Goal: Task Accomplishment & Management: Manage account settings

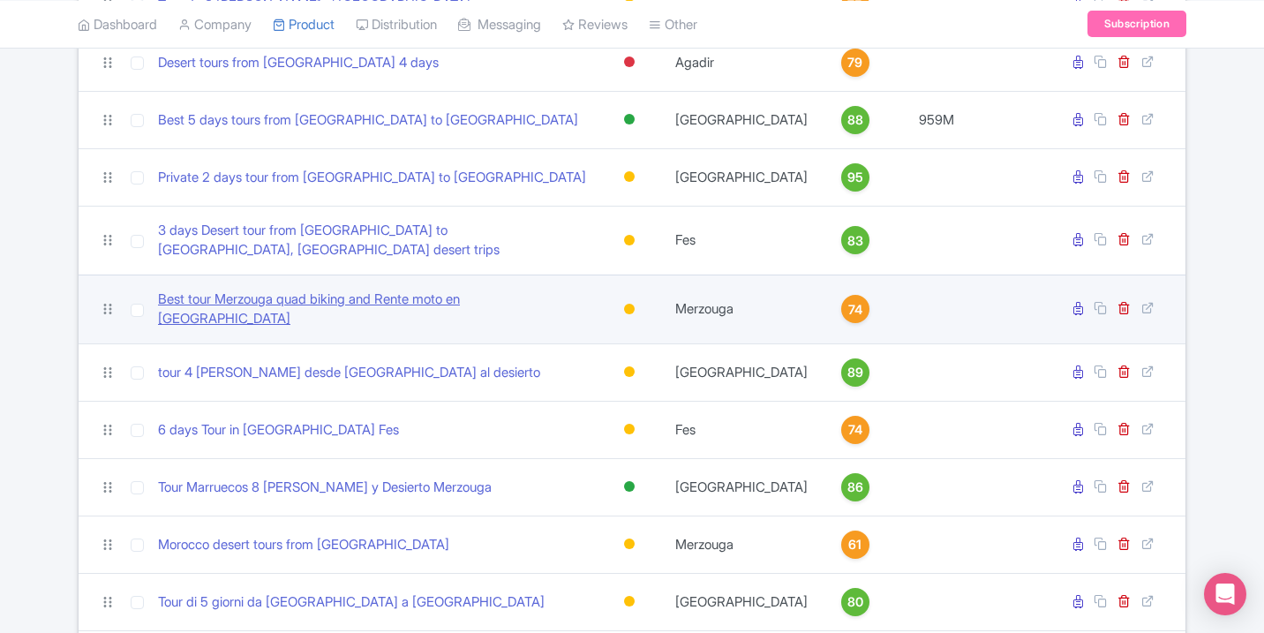
scroll to position [2281, 0]
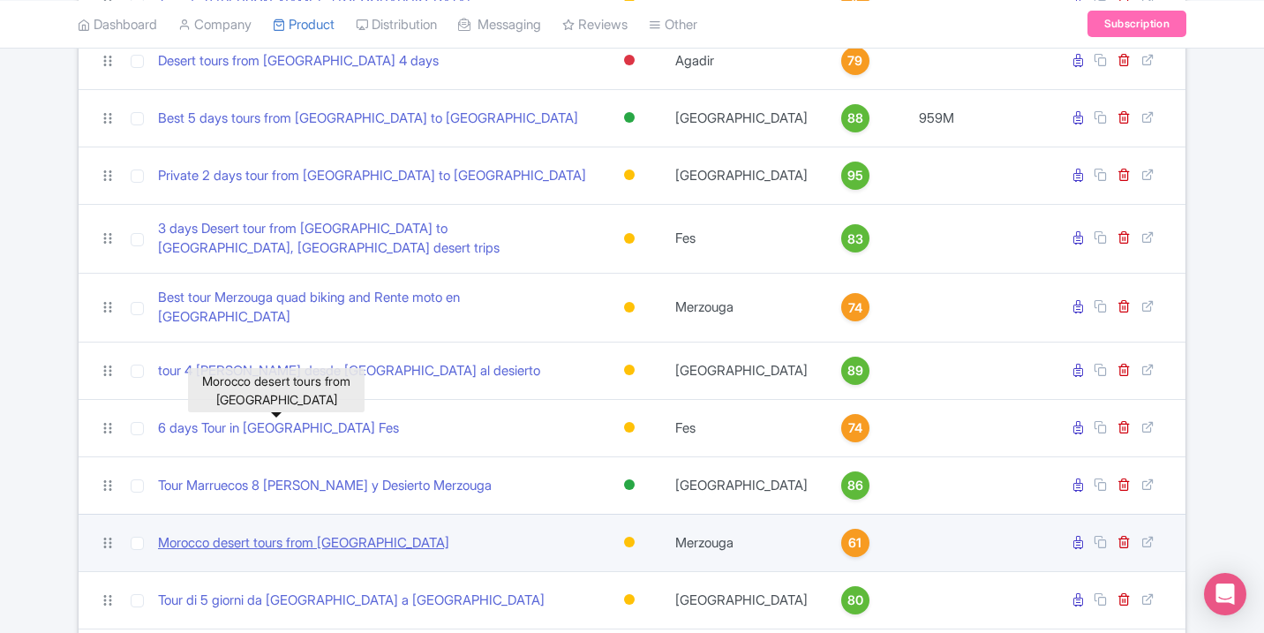
click at [356, 533] on link "Morocco desert tours from Marrakech" at bounding box center [303, 543] width 291 height 20
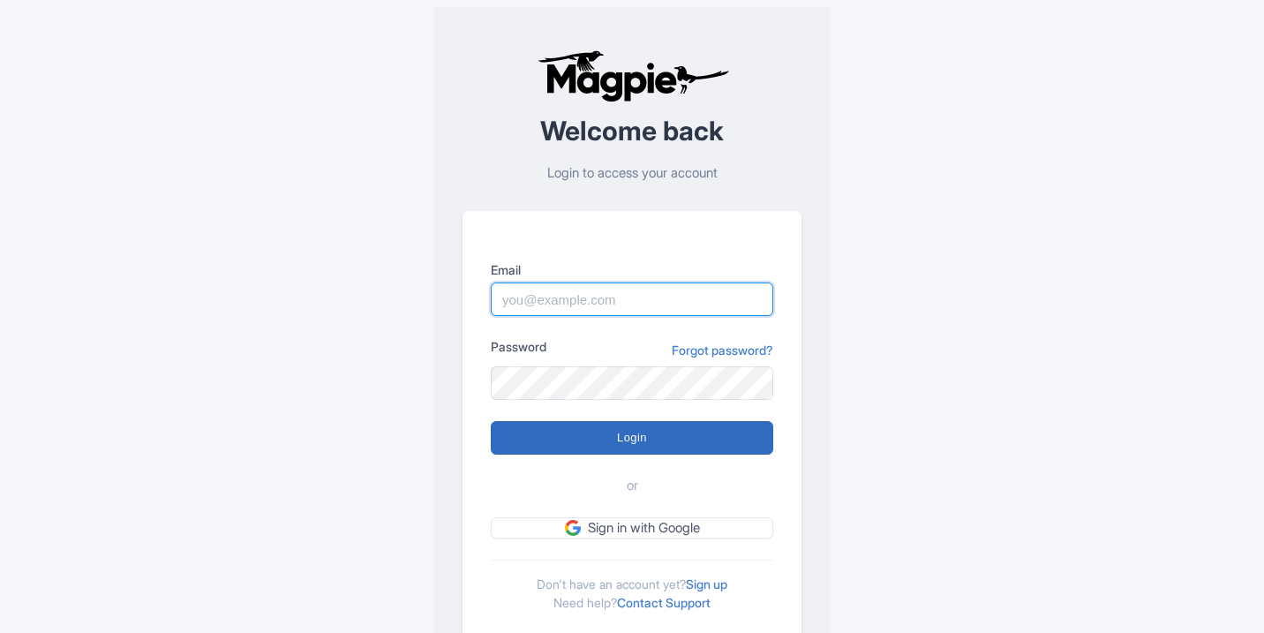
type input "[EMAIL_ADDRESS][DOMAIN_NAME]"
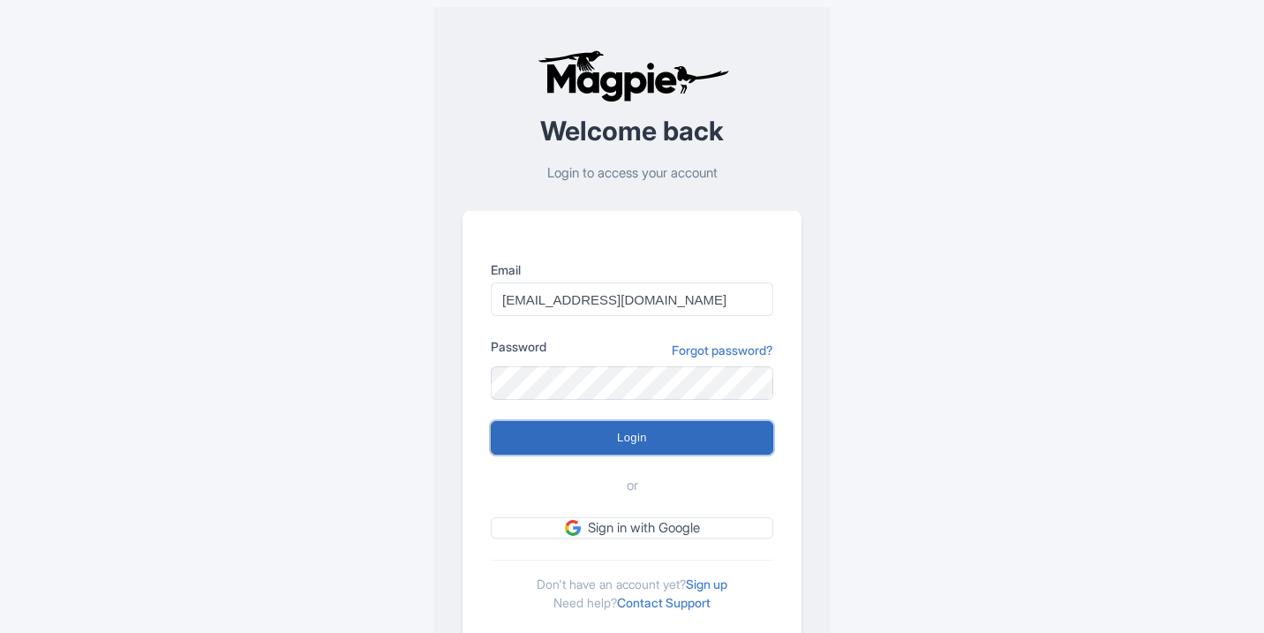
click at [689, 434] on input "Login" at bounding box center [632, 438] width 282 height 34
type input "Logging in..."
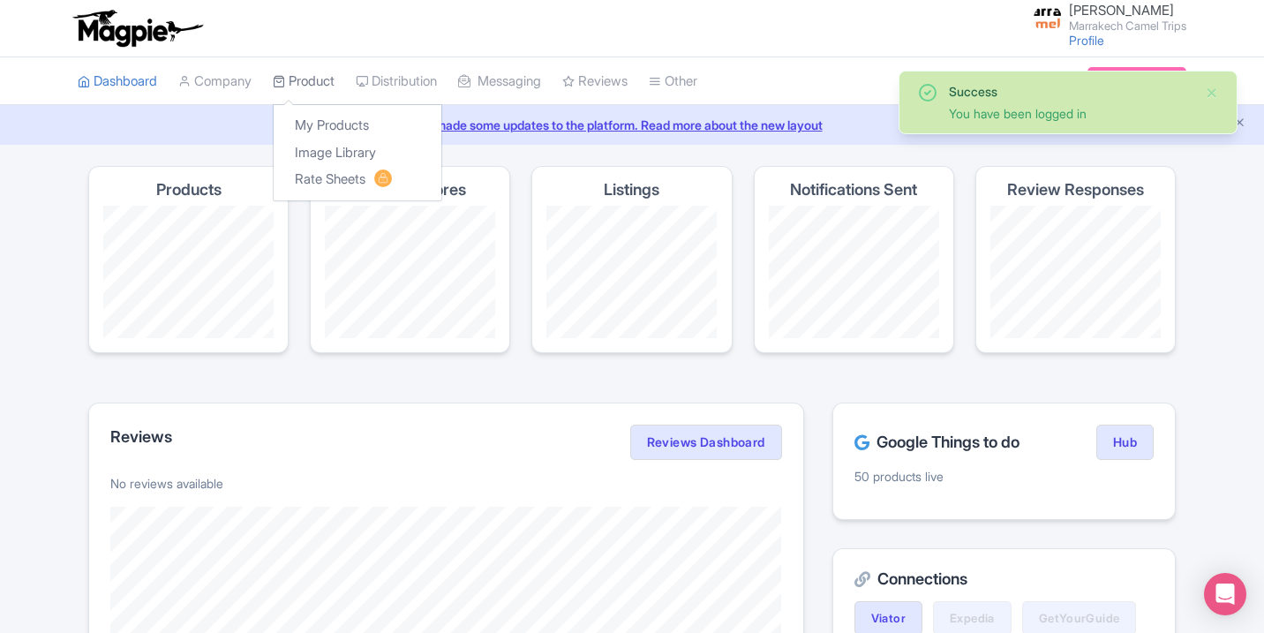
click at [297, 72] on link "Product" at bounding box center [304, 81] width 62 height 49
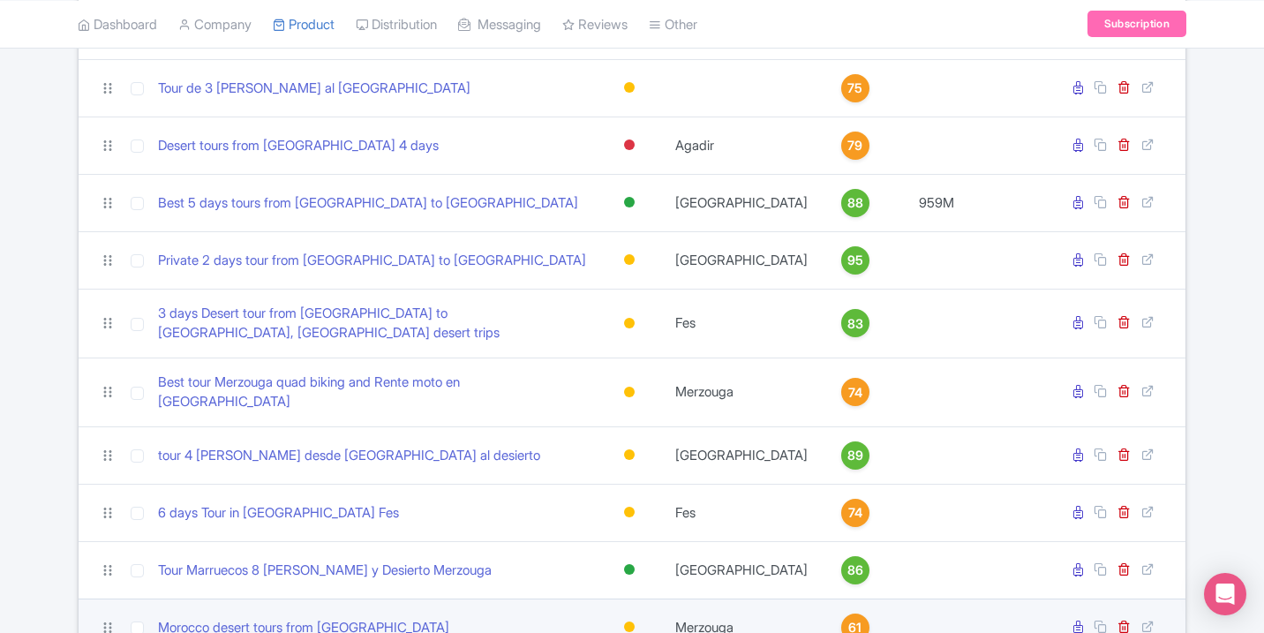
scroll to position [2196, 0]
click at [388, 618] on link "Morocco desert tours from Marrakech" at bounding box center [303, 628] width 291 height 20
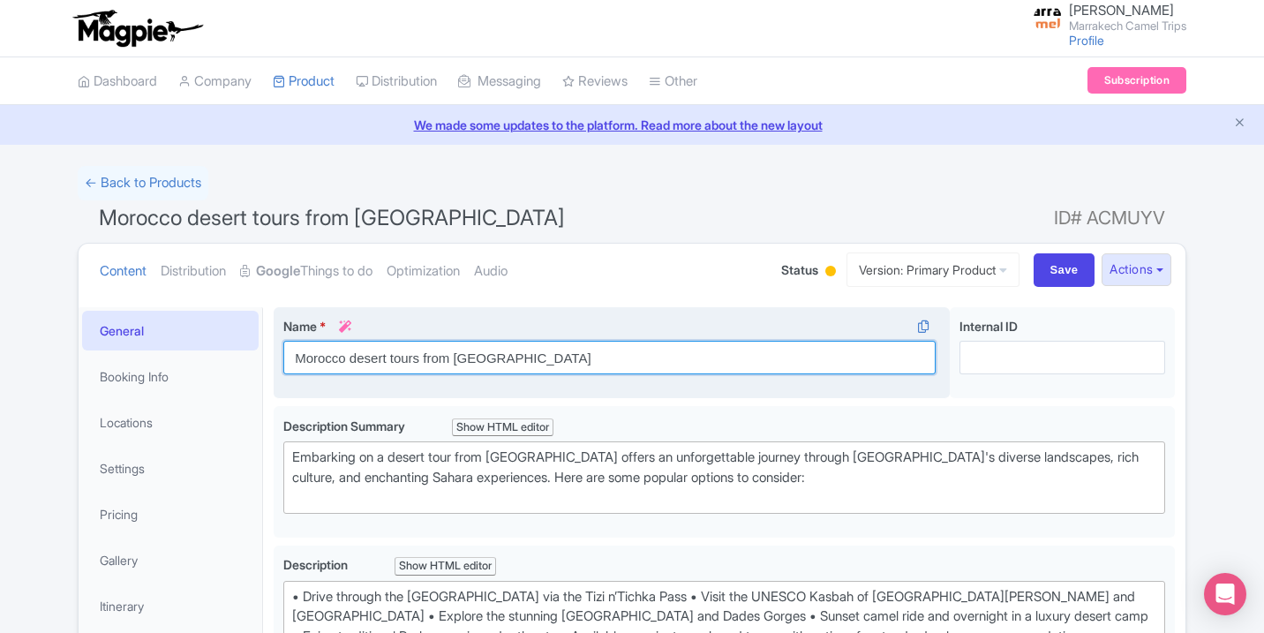
click at [577, 364] on input "Morocco desert tours from Marrakech" at bounding box center [609, 358] width 652 height 34
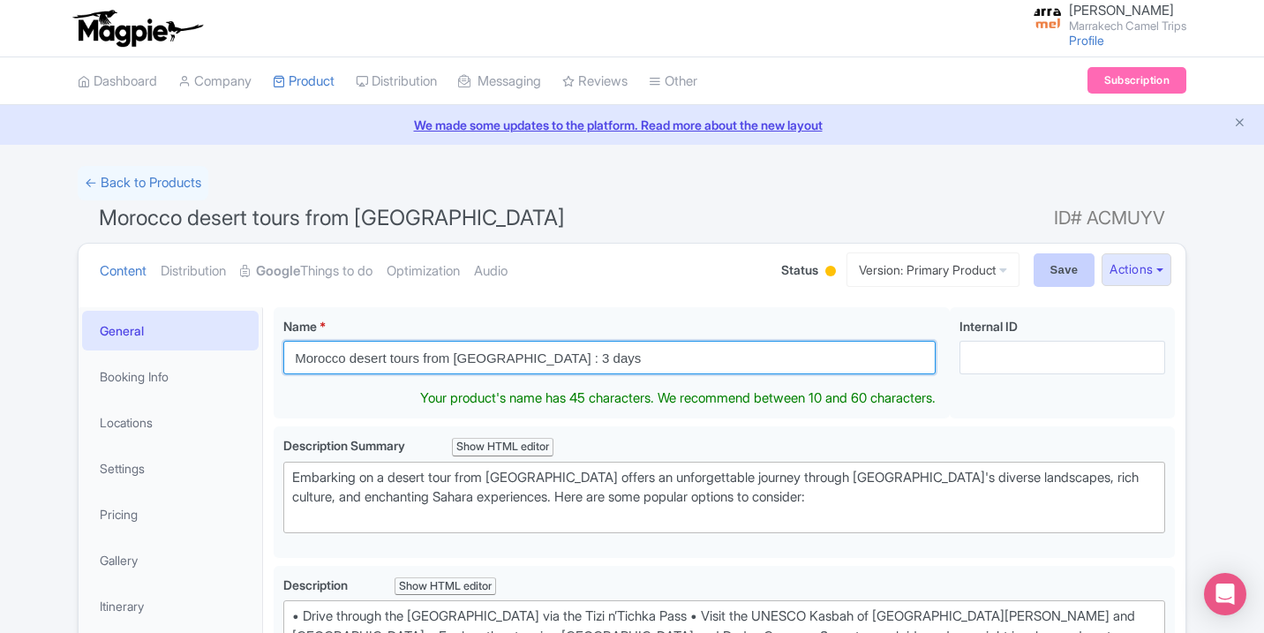
type input "Morocco desert tours from [GEOGRAPHIC_DATA] : 3 days"
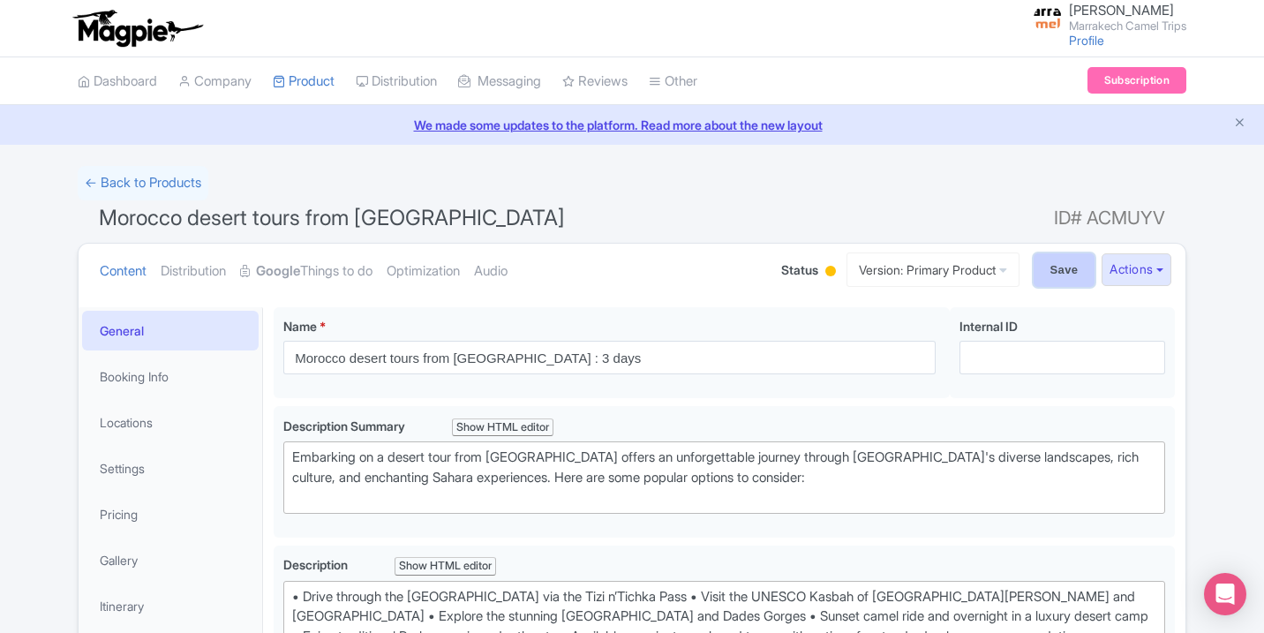
click at [1071, 255] on input "Save" at bounding box center [1065, 270] width 62 height 34
type input "Saving..."
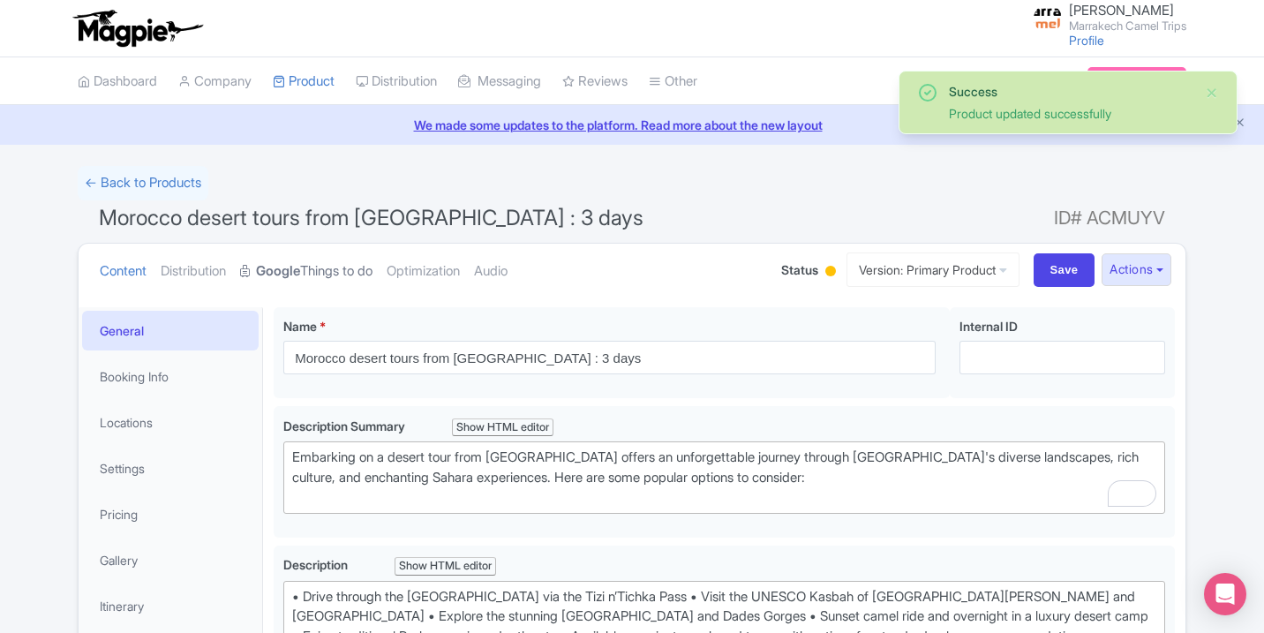
click at [341, 268] on link "Google Things to do" at bounding box center [306, 272] width 132 height 56
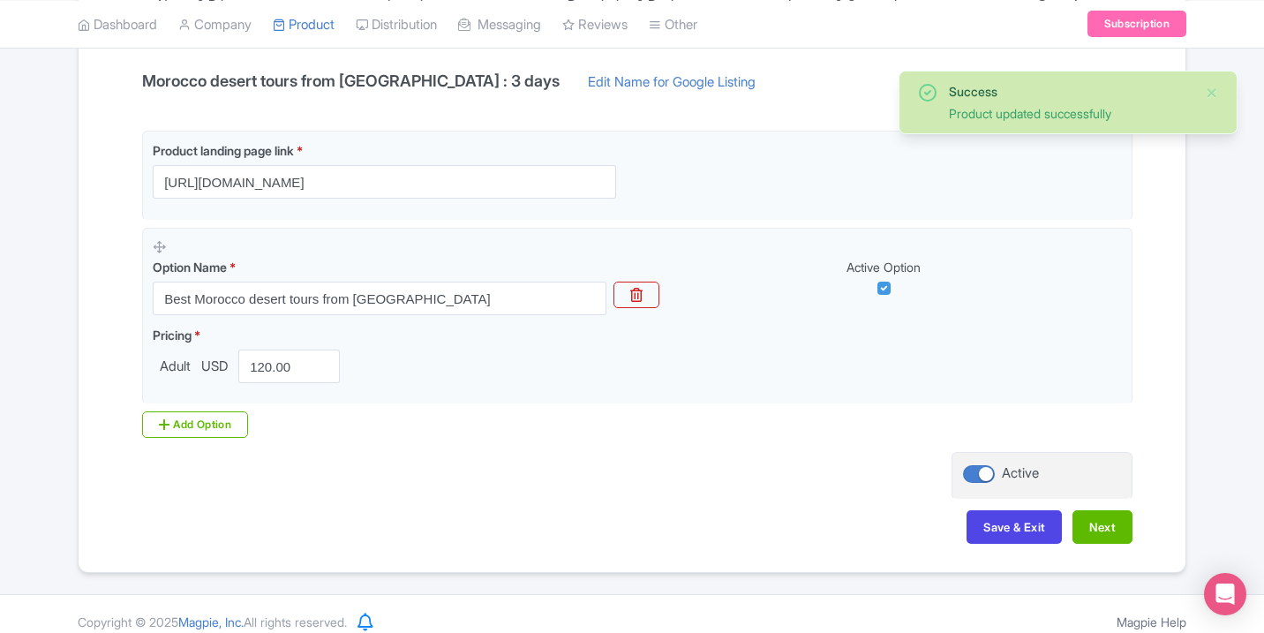
scroll to position [394, 0]
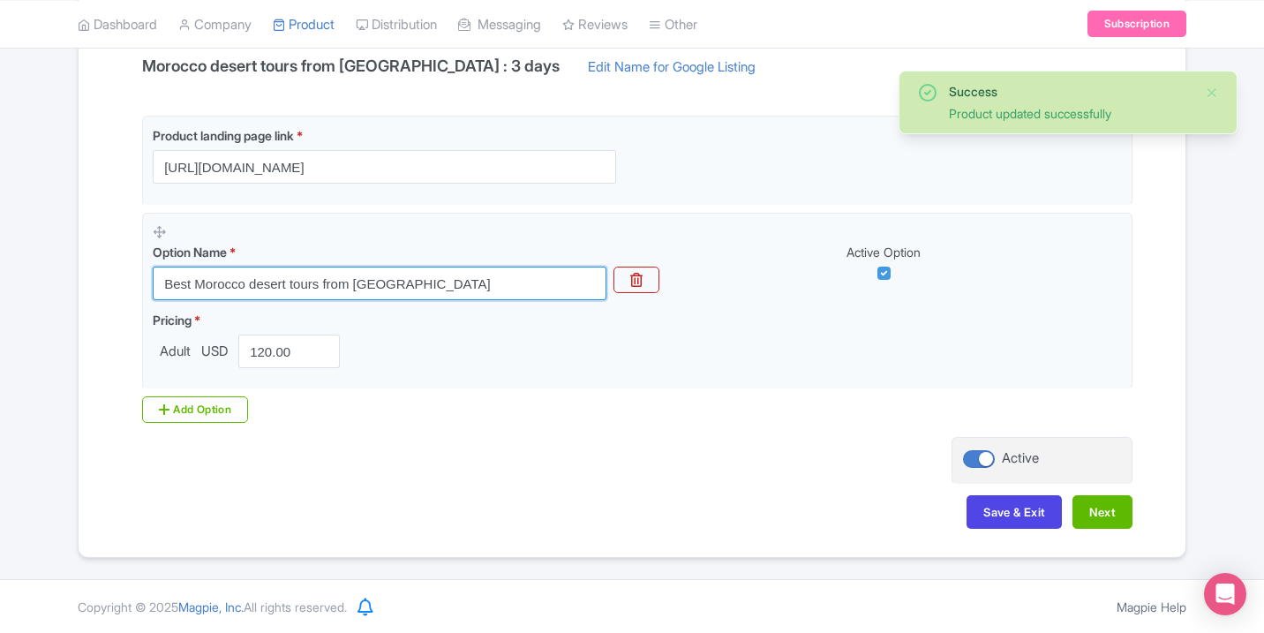
drag, startPoint x: 456, startPoint y: 289, endPoint x: 61, endPoint y: 248, distance: 396.7
click at [61, 248] on div "Success Product updated successfully ← Back to Products Morocco desert tours fr…" at bounding box center [632, 165] width 1264 height 786
paste input "Morocco desert tours from [GEOGRAPHIC_DATA] : 3 days"
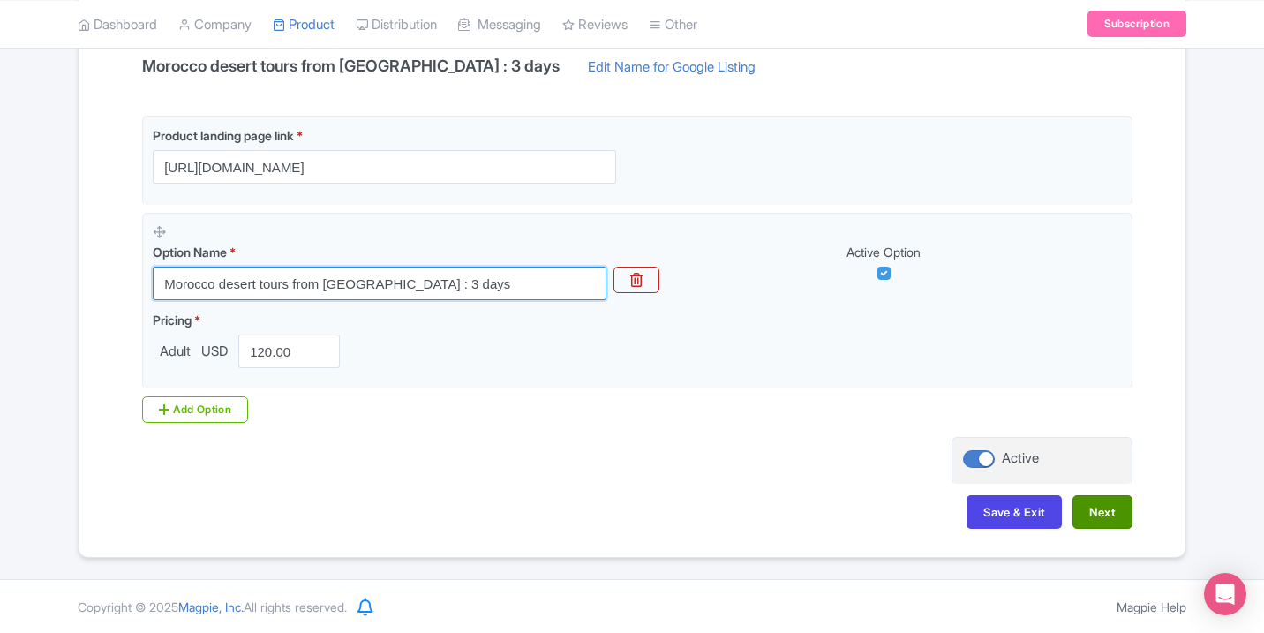
type input "Morocco desert tours from [GEOGRAPHIC_DATA] : 3 days"
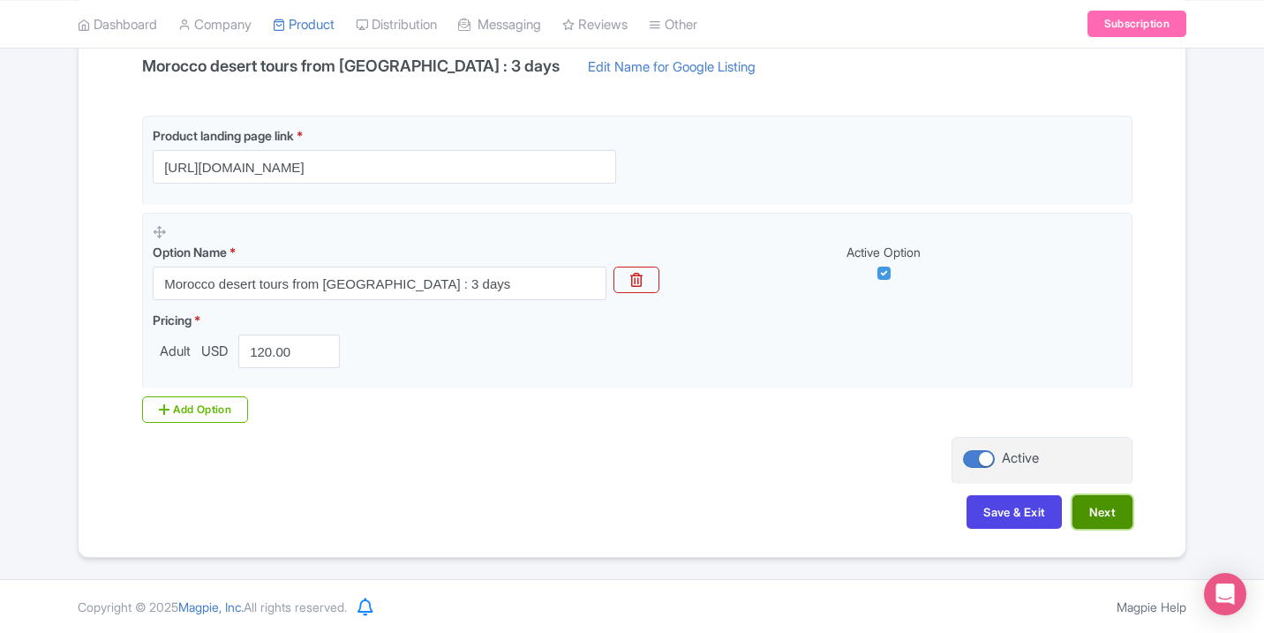
click at [1104, 508] on button "Next" at bounding box center [1103, 512] width 60 height 34
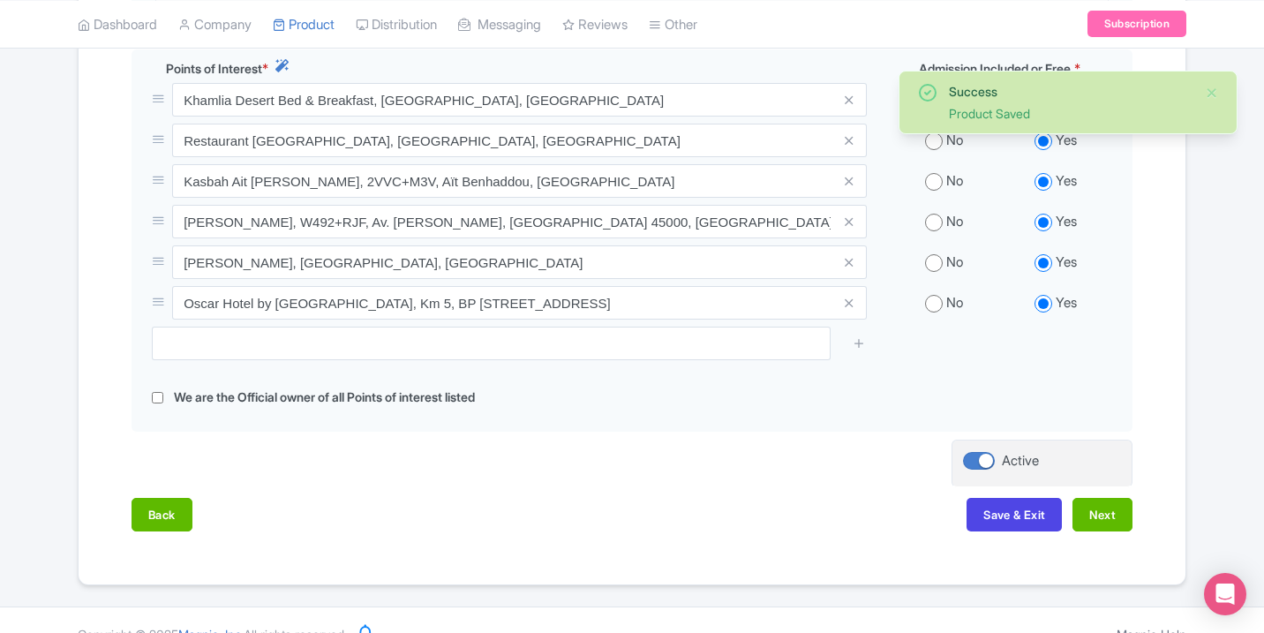
scroll to position [712, 0]
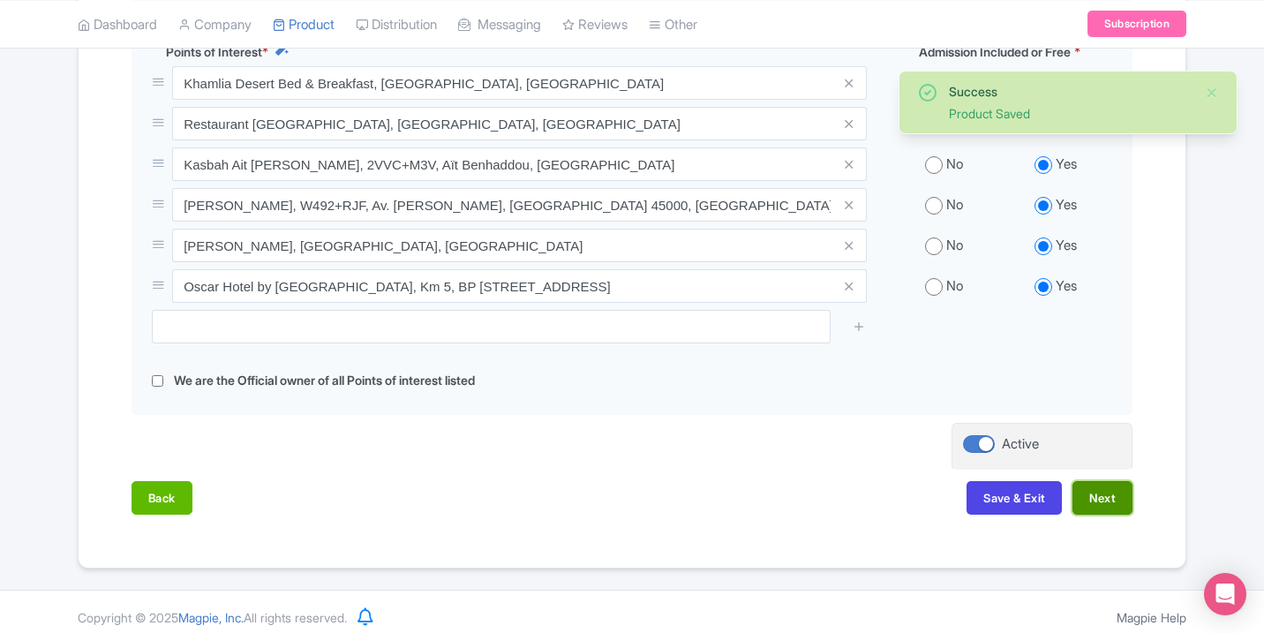
click at [1100, 489] on button "Next" at bounding box center [1103, 498] width 60 height 34
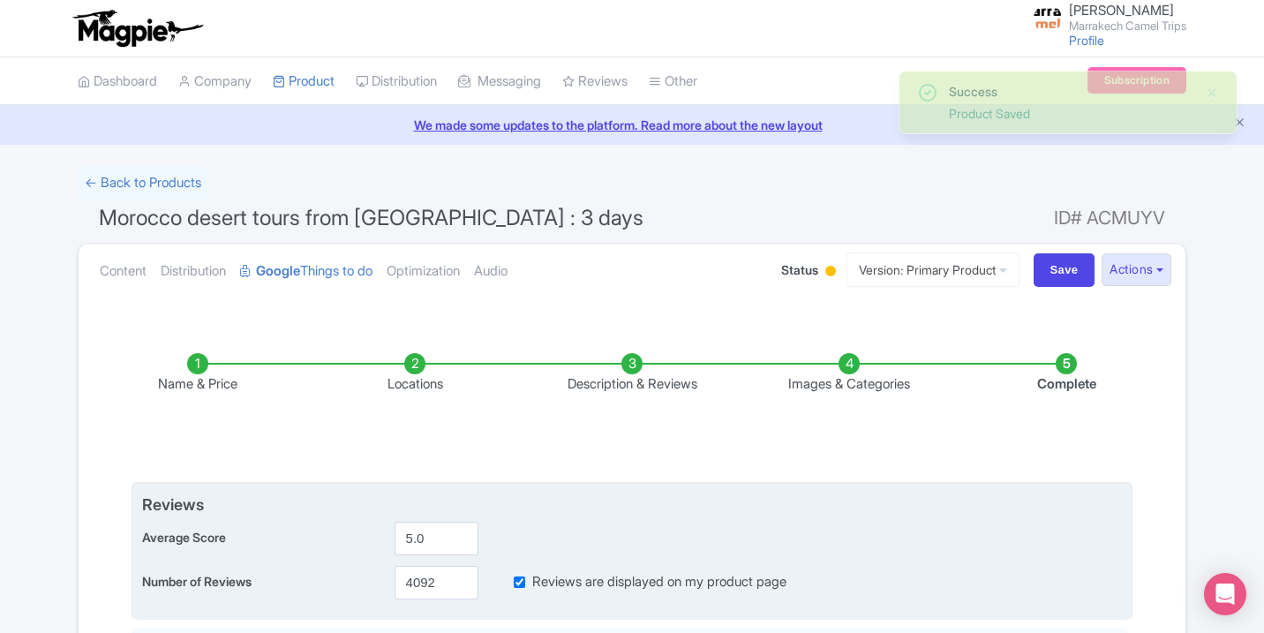
scroll to position [69, 0]
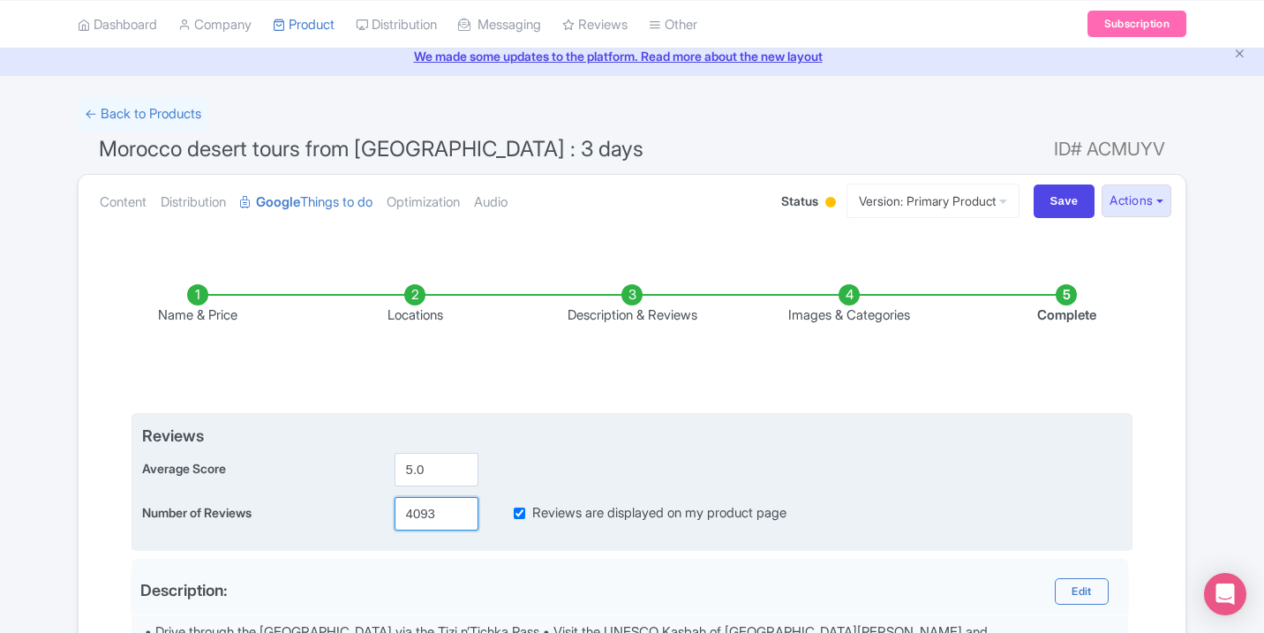
click at [459, 510] on input "4093" at bounding box center [437, 514] width 84 height 34
click at [459, 510] on input "4094" at bounding box center [437, 514] width 84 height 34
click at [459, 510] on input "4095" at bounding box center [437, 514] width 84 height 34
click at [459, 510] on input "4096" at bounding box center [437, 514] width 84 height 34
type input "4097"
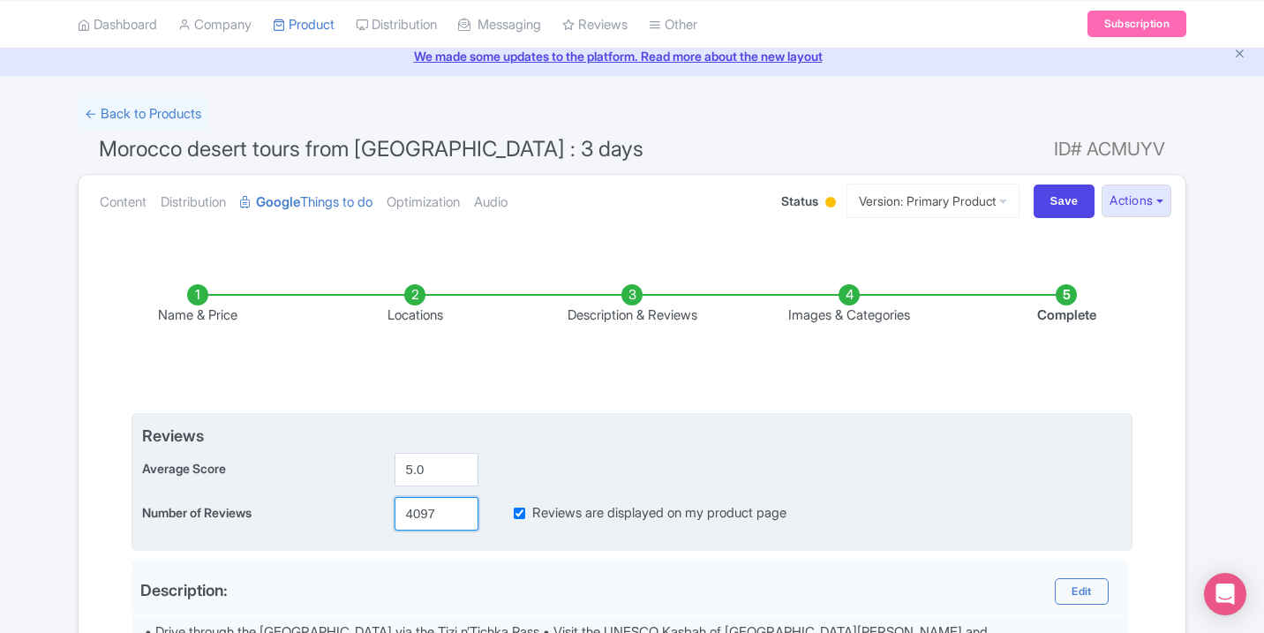
click at [459, 510] on input "4097" at bounding box center [437, 514] width 84 height 34
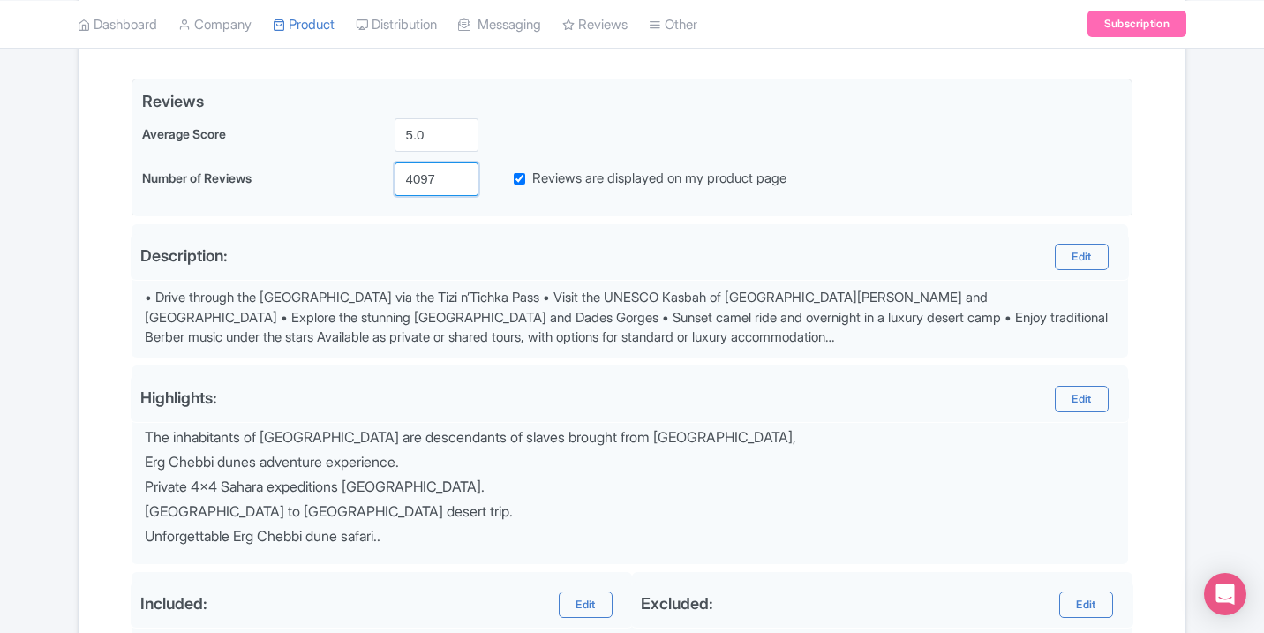
scroll to position [719, 0]
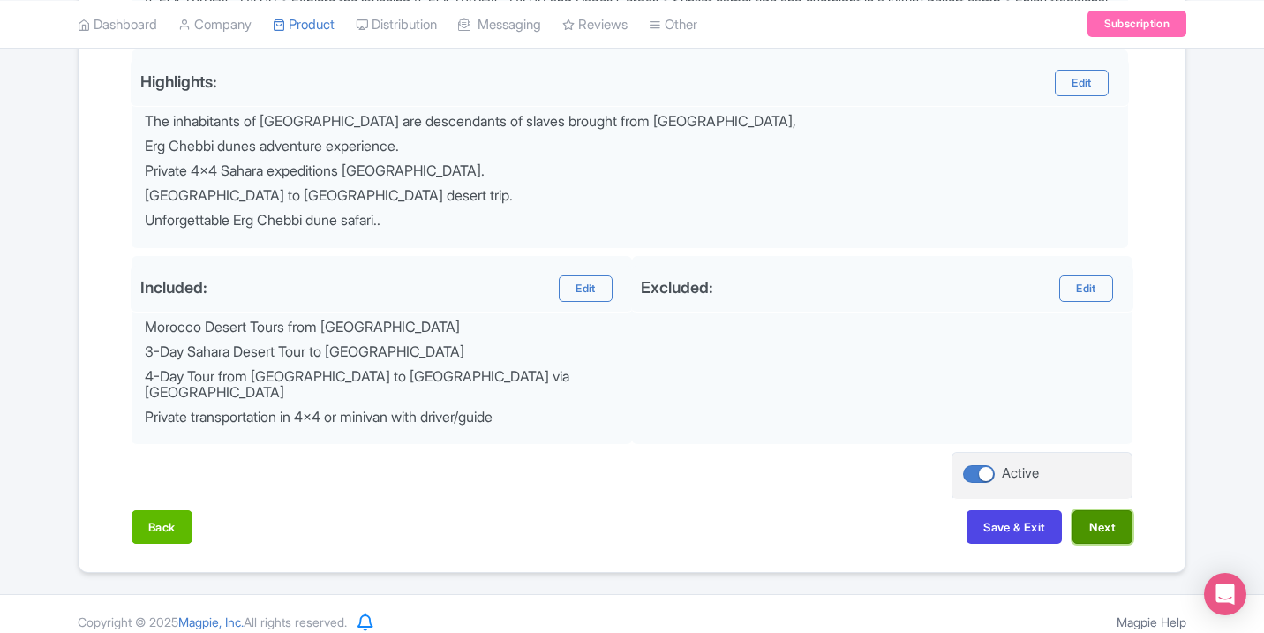
click at [1096, 523] on button "Next" at bounding box center [1103, 527] width 60 height 34
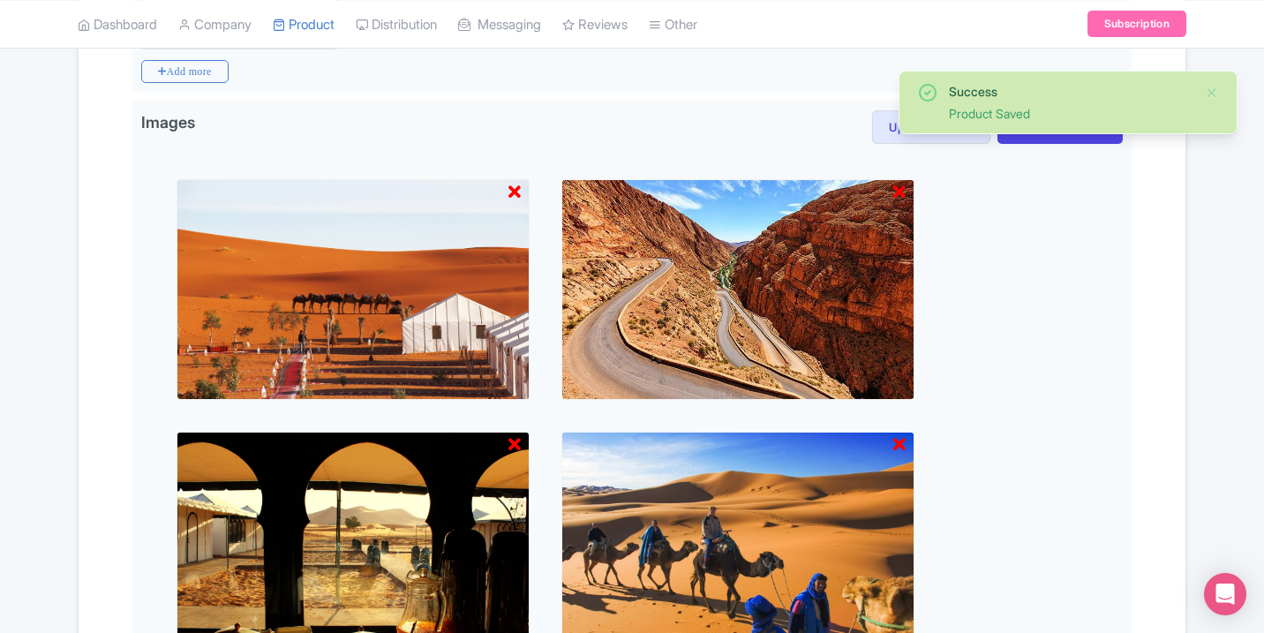
scroll to position [823, 0]
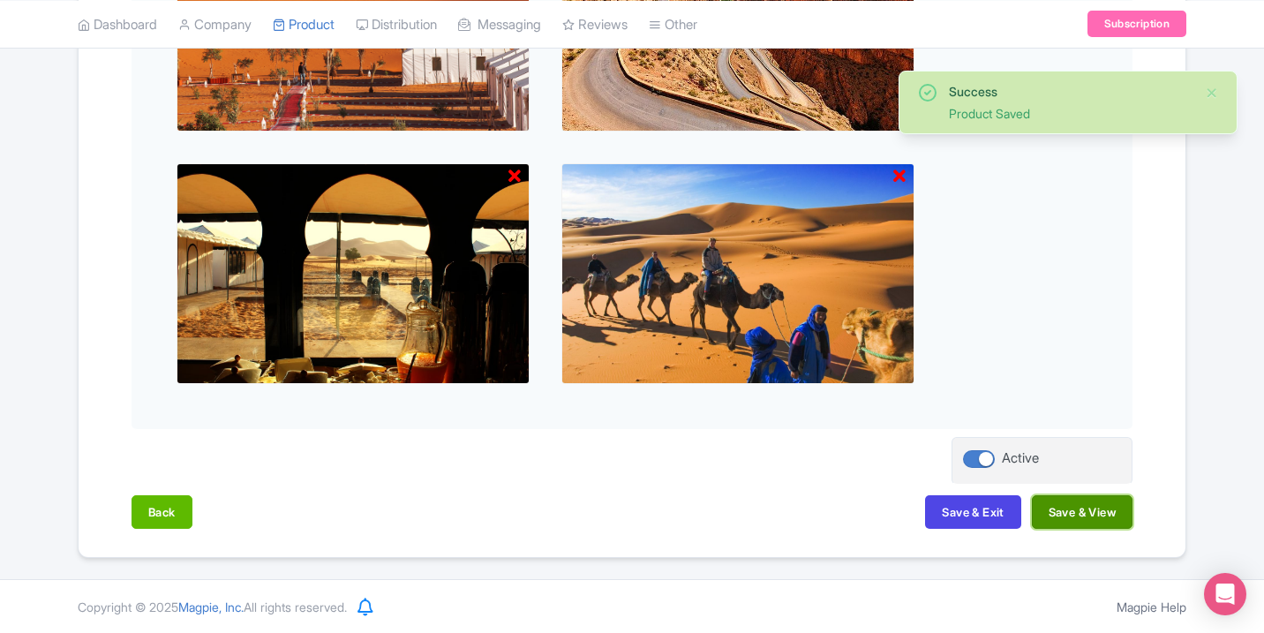
click at [1094, 516] on button "Save & View" at bounding box center [1082, 512] width 101 height 34
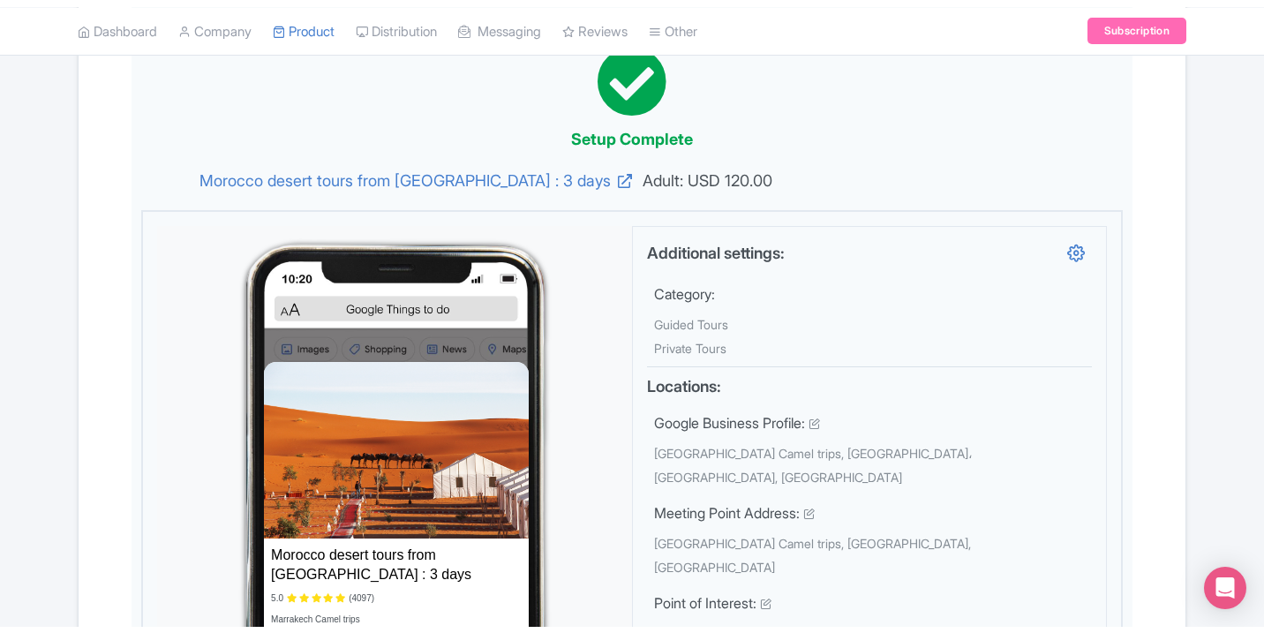
scroll to position [0, 0]
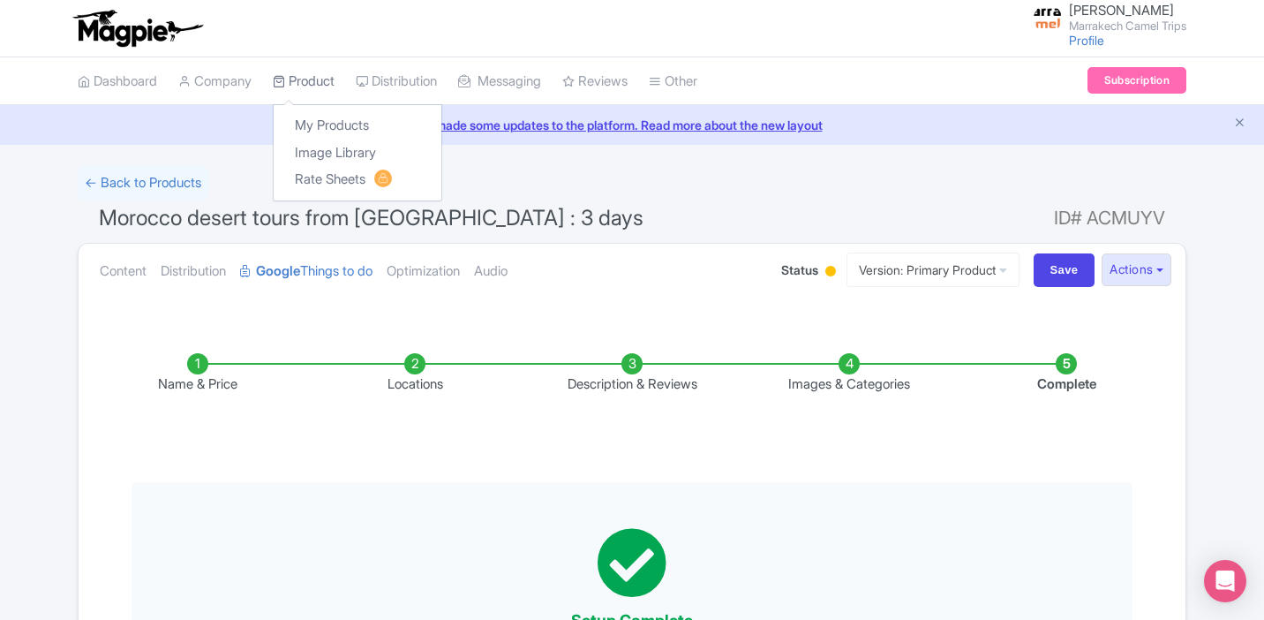
click at [305, 79] on link "Product" at bounding box center [304, 81] width 62 height 49
